Goal: Transaction & Acquisition: Purchase product/service

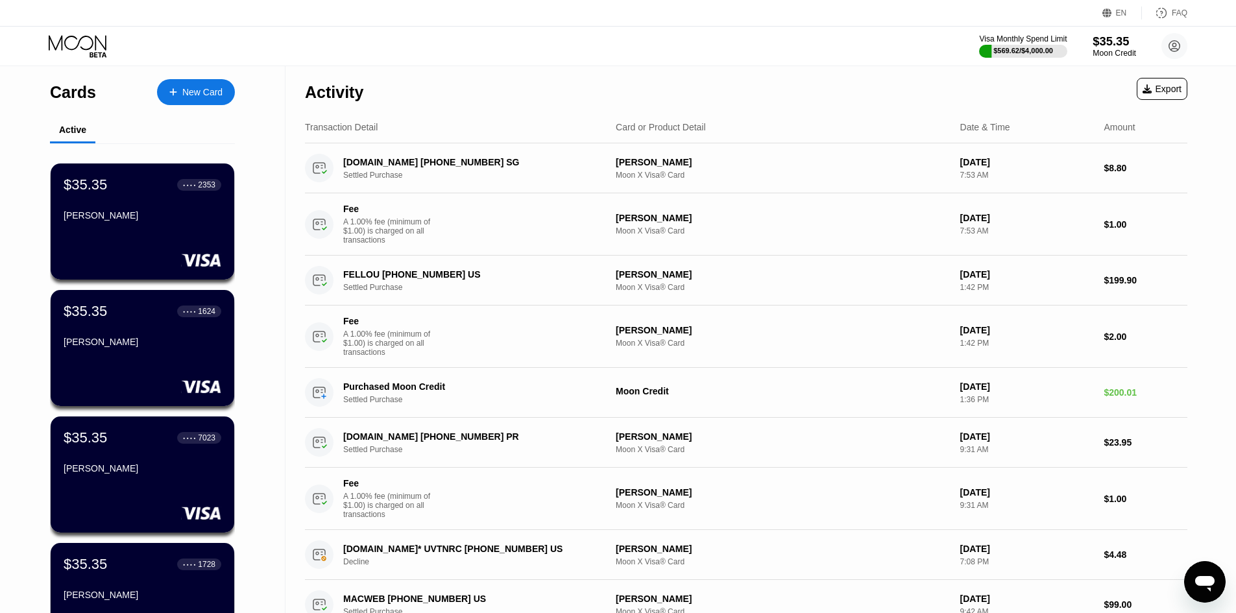
click at [1116, 45] on div "$35.35" at bounding box center [1113, 41] width 43 height 14
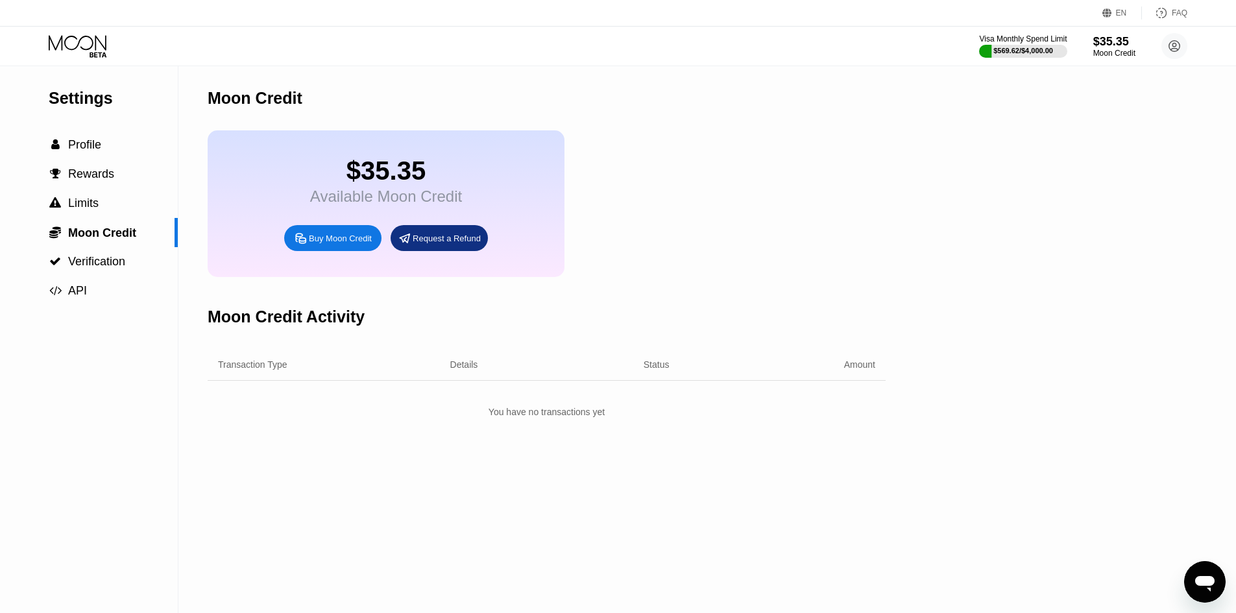
click at [352, 244] on div "Buy Moon Credit" at bounding box center [340, 238] width 63 height 11
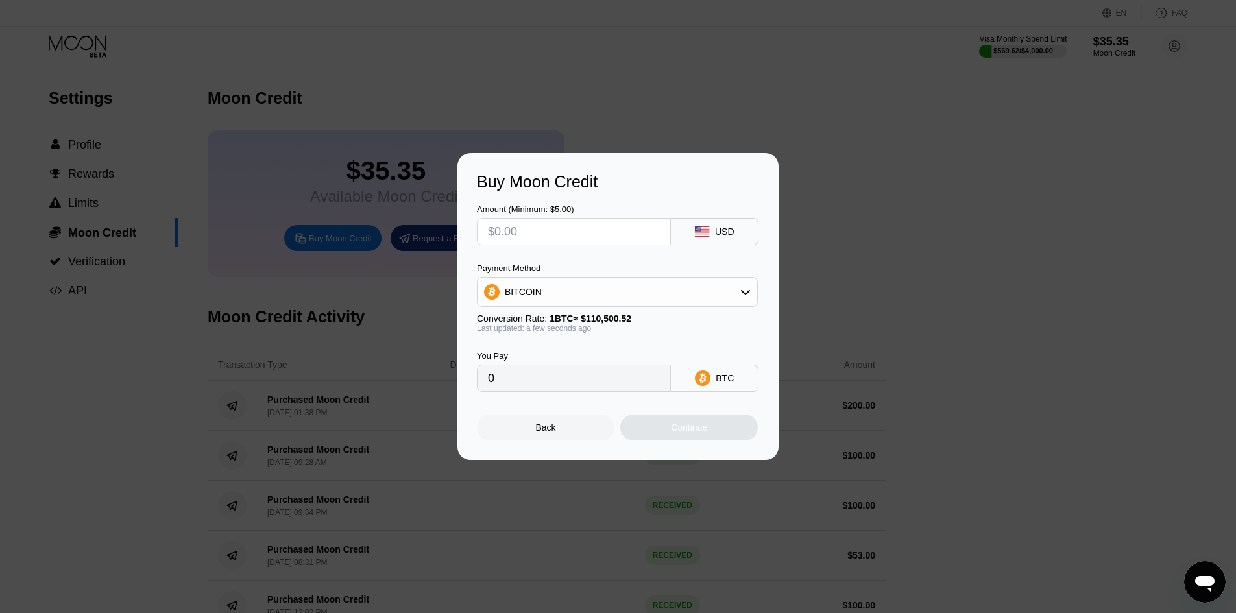
click at [590, 228] on input "text" at bounding box center [574, 232] width 172 height 26
type input "$3"
type input "0.00002715"
type input "$30"
type input "0.00027150"
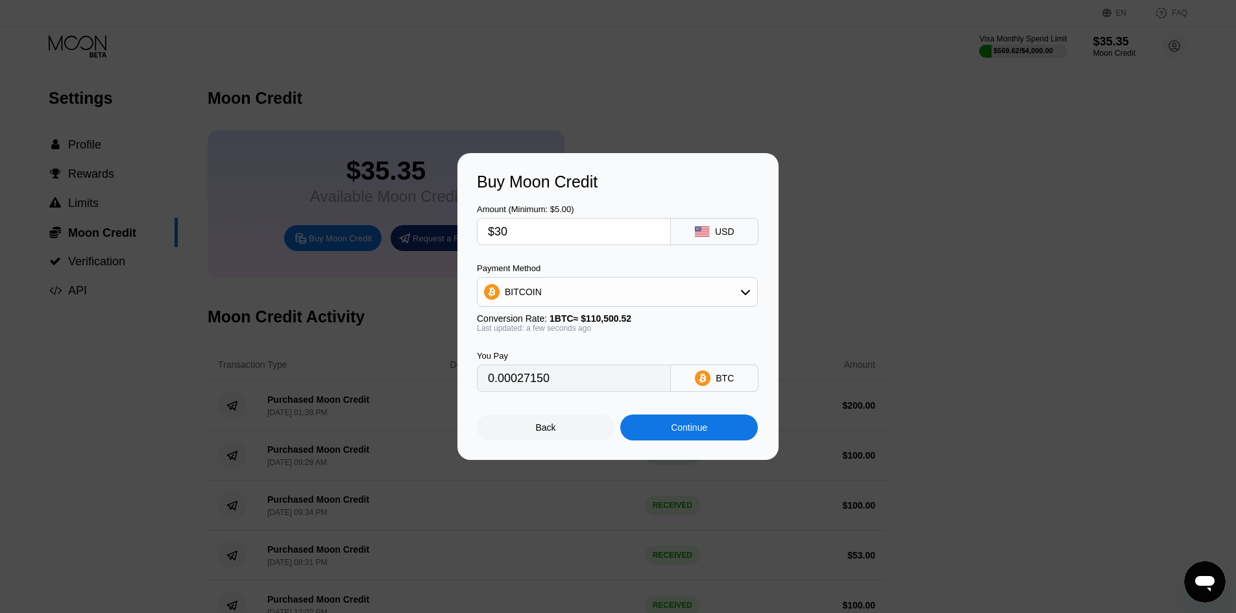
type input "$30"
click at [581, 287] on div "BITCOIN" at bounding box center [617, 292] width 280 height 26
click at [548, 355] on span "USDT on TRON" at bounding box center [541, 356] width 66 height 10
type input "30.30"
click at [671, 431] on div "Continue" at bounding box center [689, 427] width 36 height 10
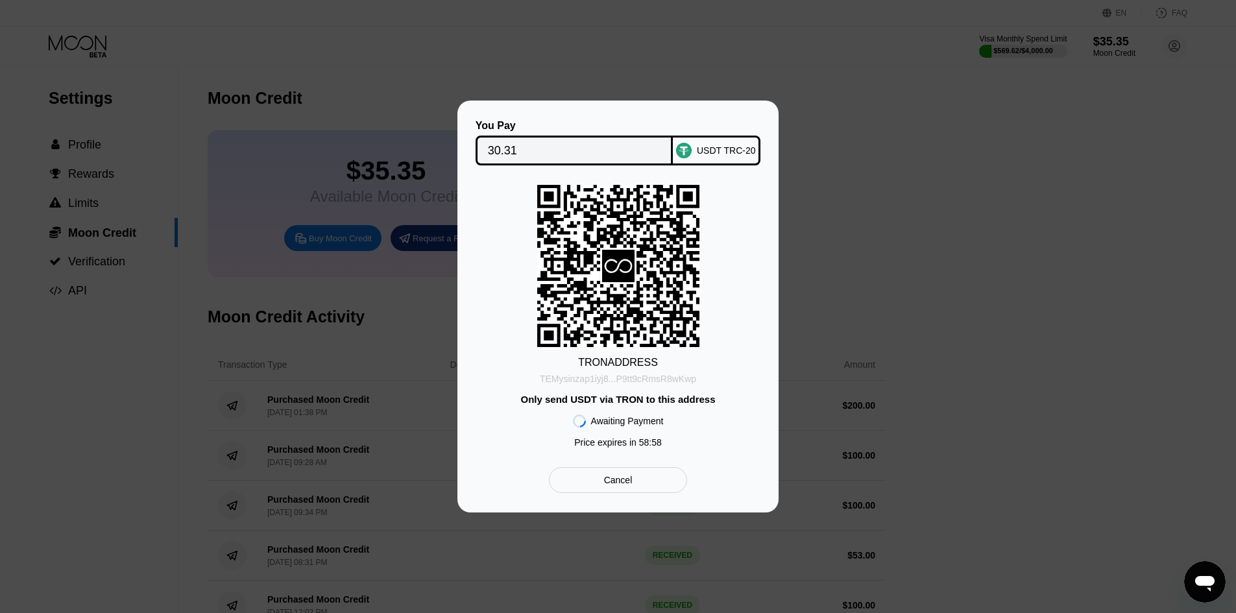
click at [621, 377] on div "TEMysinzap1iyj8...P9tt9cRmsR8wKwp" at bounding box center [618, 379] width 156 height 10
click at [161, 413] on div "You Pay 30.31 USDT TRC-20 TRON ADDRESS TEMysinzap1iyj8...P9tt9cRmsR8wKwp Only s…" at bounding box center [618, 307] width 1236 height 412
click at [357, 321] on div "You Pay 30.31 USDT TRC-20 TRON ADDRESS TEMysinzap1iyj8...P9tt9cRmsR8wKwp Only s…" at bounding box center [618, 307] width 1236 height 412
